Goal: Task Accomplishment & Management: Use online tool/utility

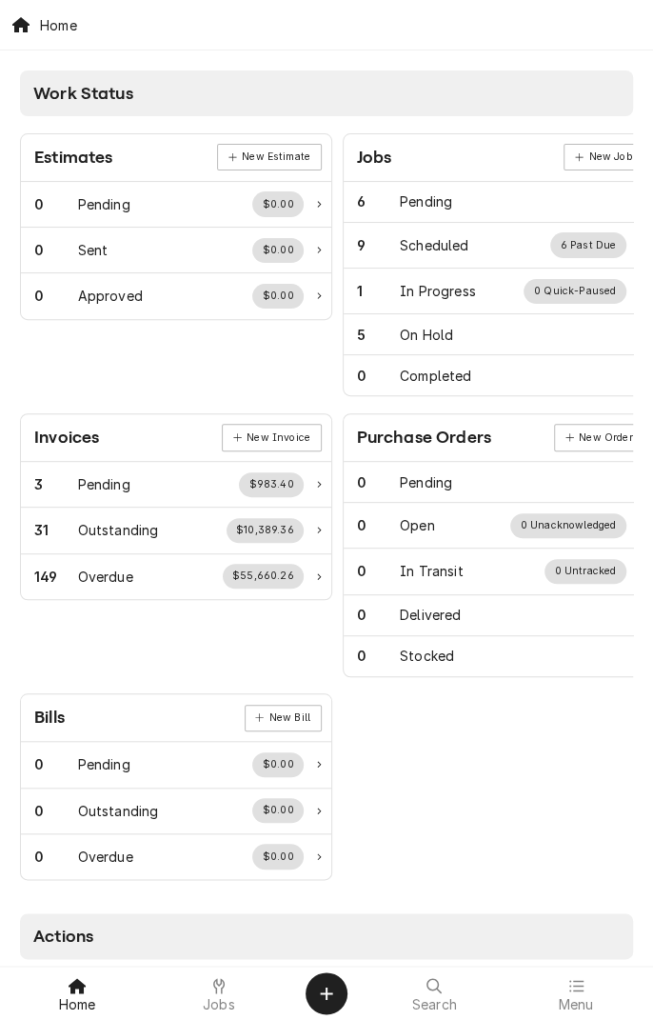
click at [218, 985] on icon at bounding box center [218, 985] width 11 height 15
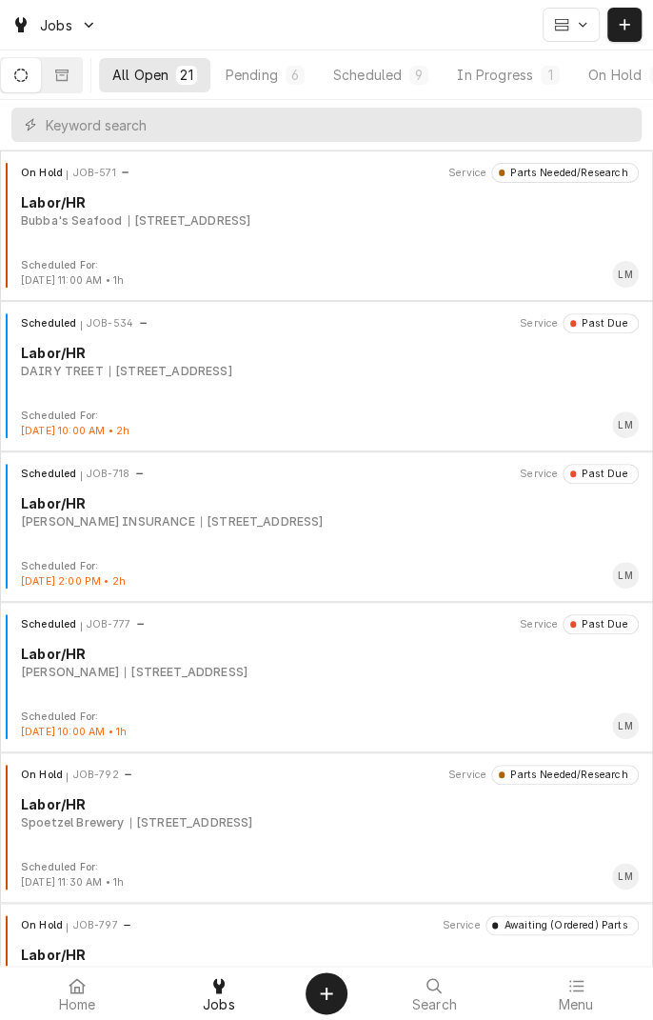
click at [512, 74] on div "In Progress" at bounding box center [495, 75] width 76 height 20
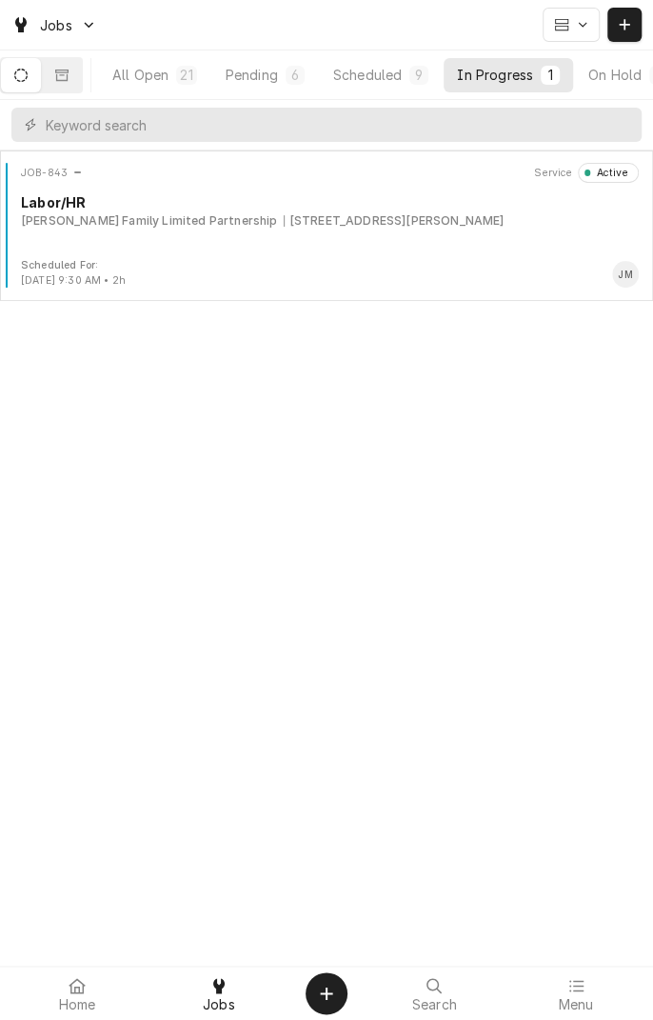
click at [385, 70] on div "Scheduled" at bounding box center [367, 75] width 69 height 20
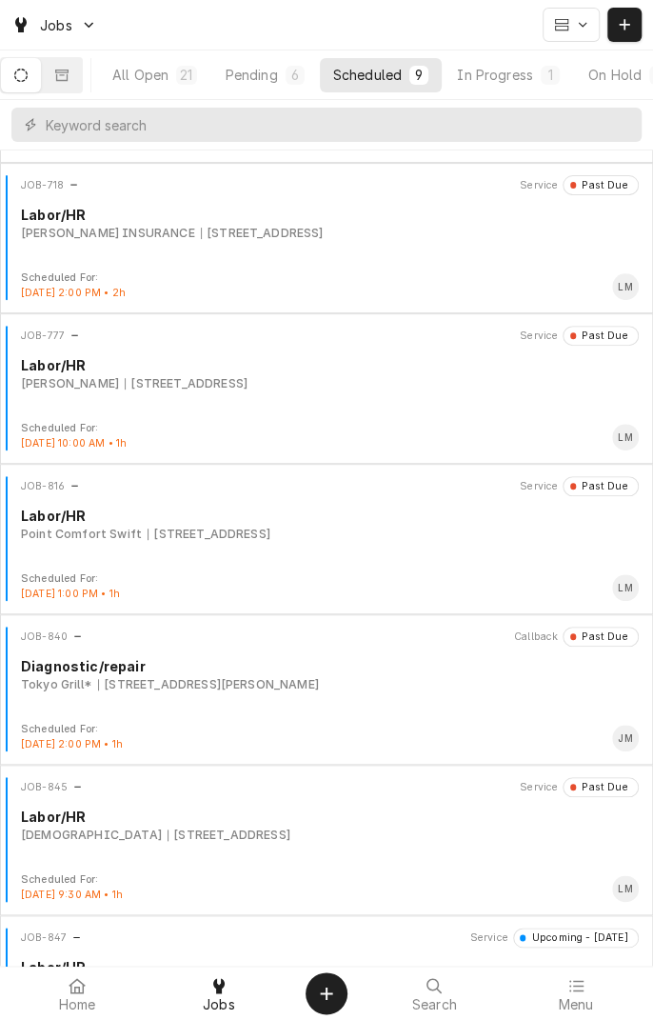
scroll to position [142, 0]
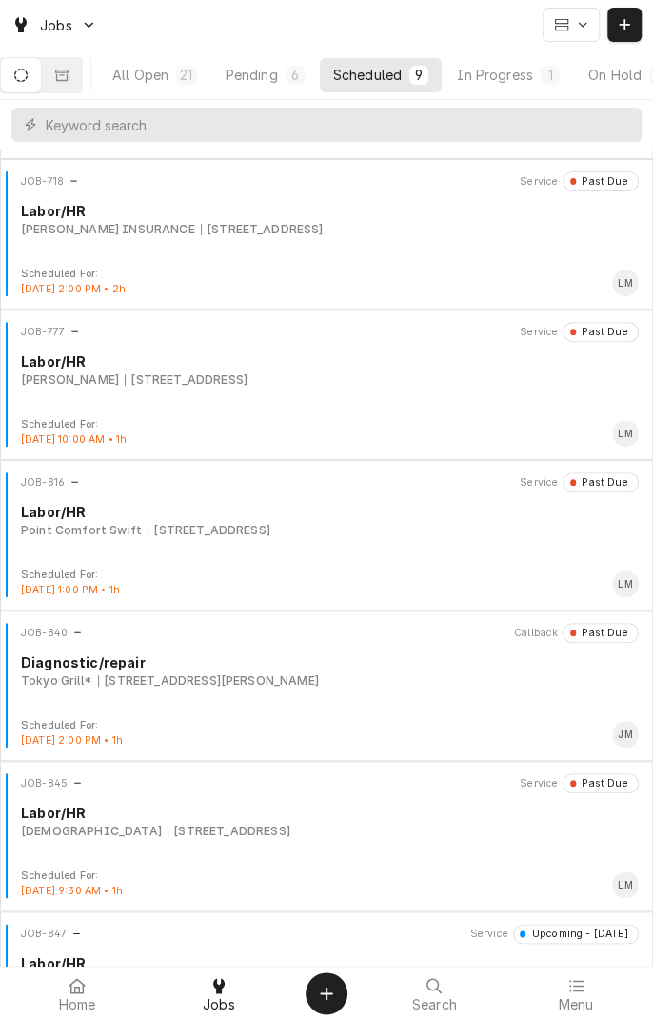
click at [421, 836] on div "[DEMOGRAPHIC_DATA][GEOGRAPHIC_DATA][DEMOGRAPHIC_DATA] [STREET_ADDRESS]" at bounding box center [330, 831] width 618 height 17
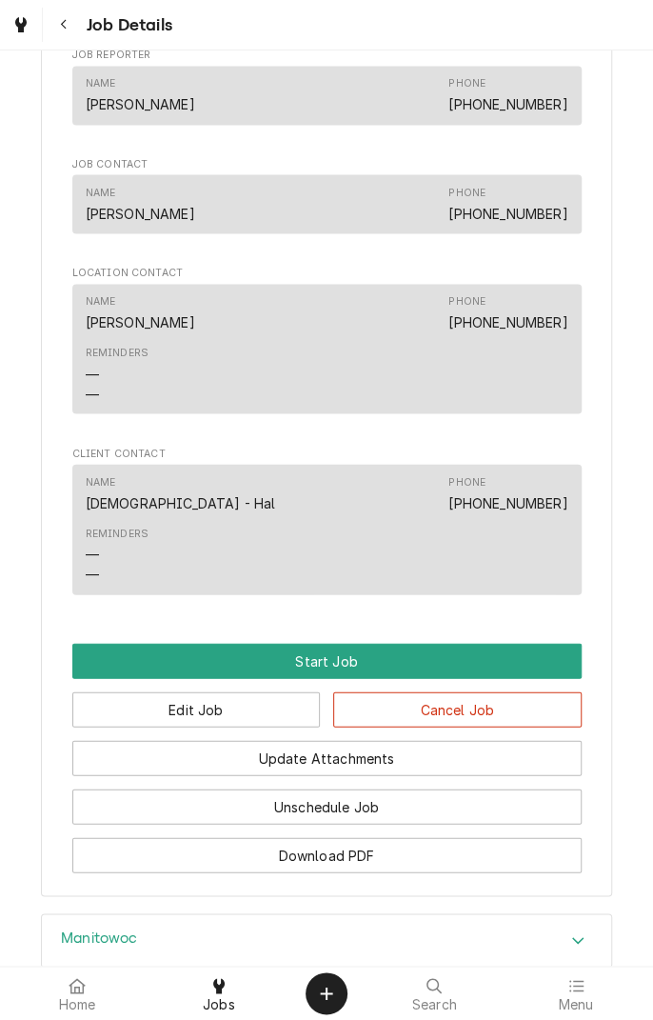
scroll to position [1074, 0]
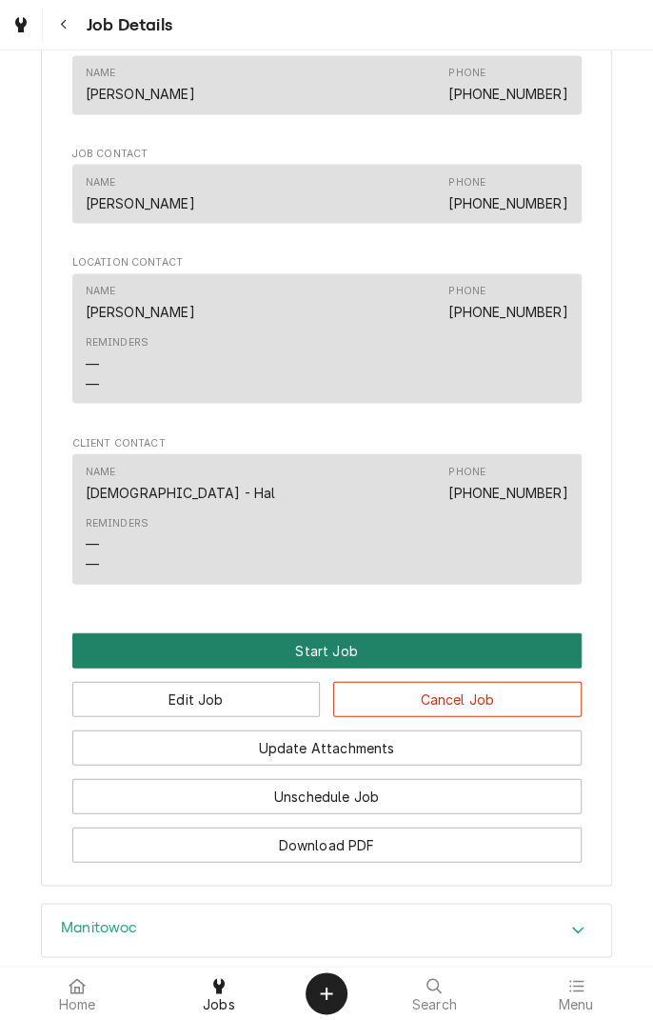
click at [324, 664] on button "Start Job" at bounding box center [327, 649] width 510 height 35
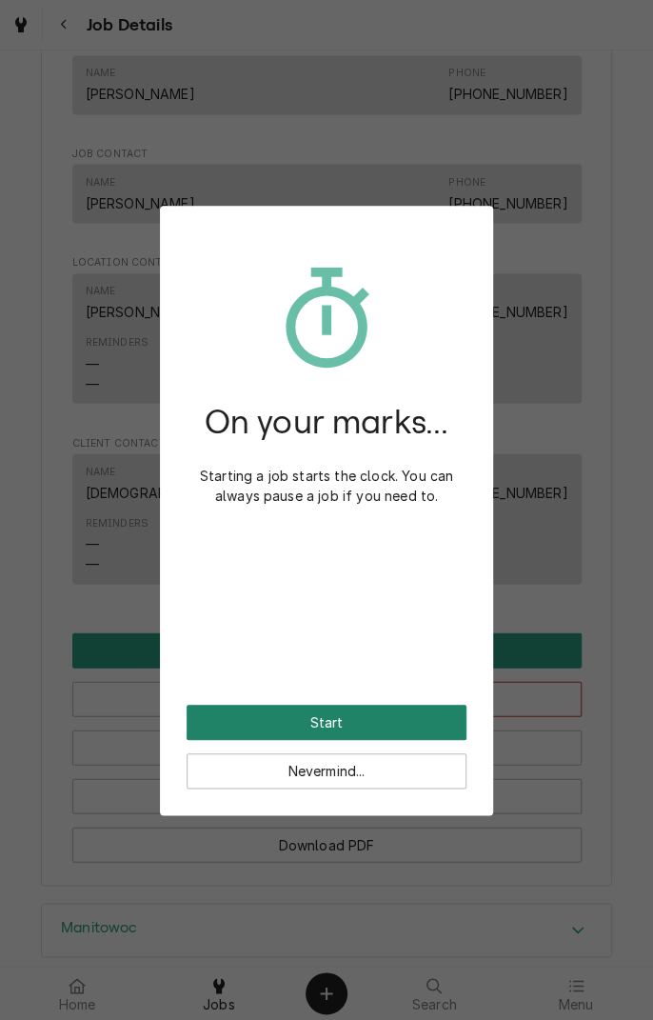
click at [366, 721] on button "Start" at bounding box center [327, 722] width 280 height 35
